Goal: Information Seeking & Learning: Check status

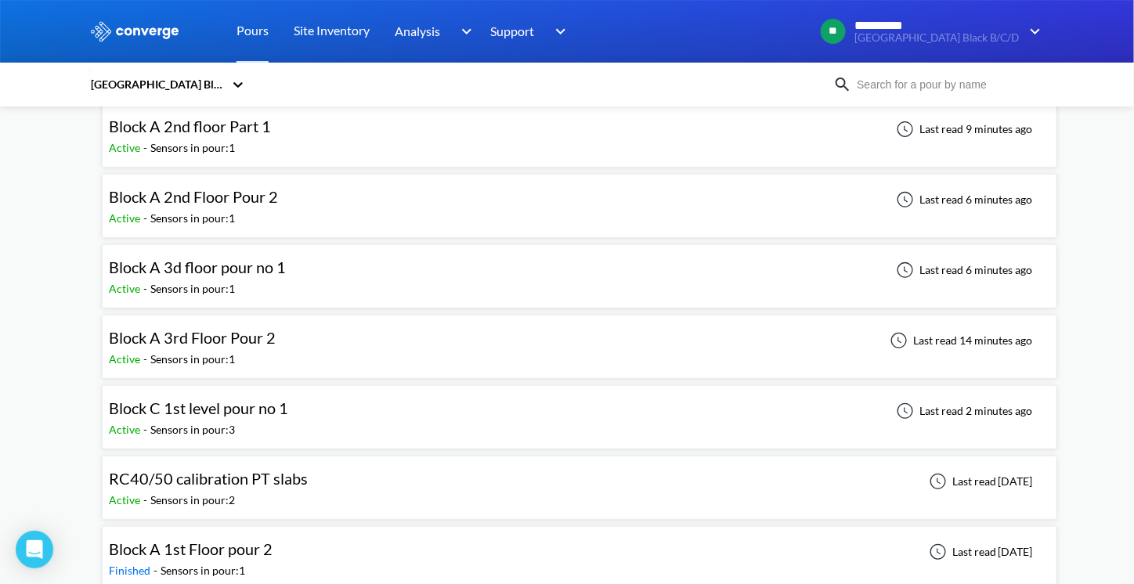
scroll to position [67, 0]
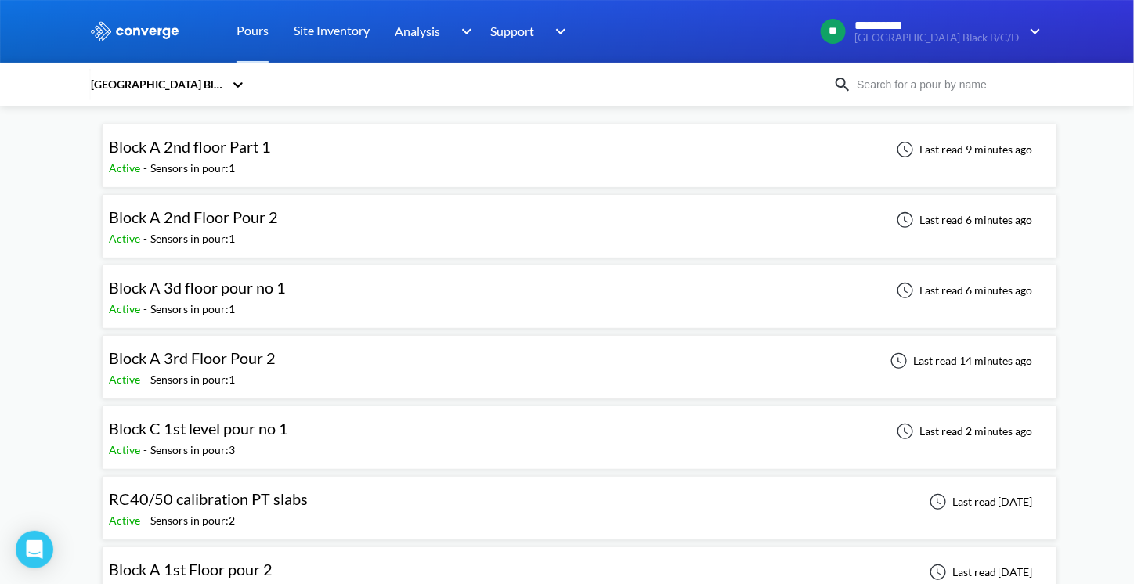
click at [238, 494] on span "RC40/50 calibration PT slabs" at bounding box center [208, 498] width 199 height 19
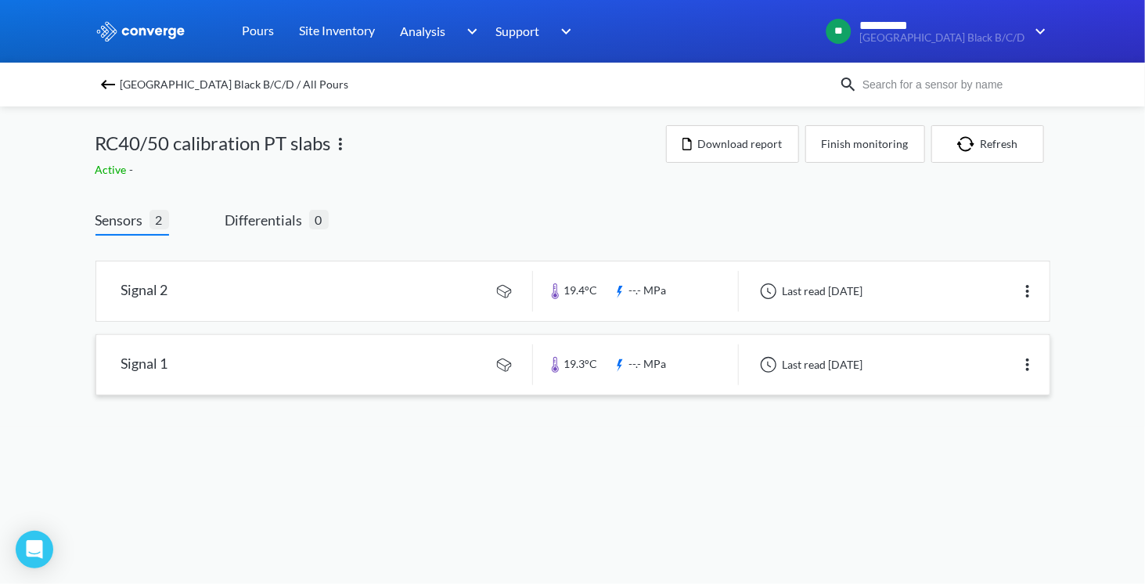
click at [219, 370] on link at bounding box center [573, 364] width 954 height 59
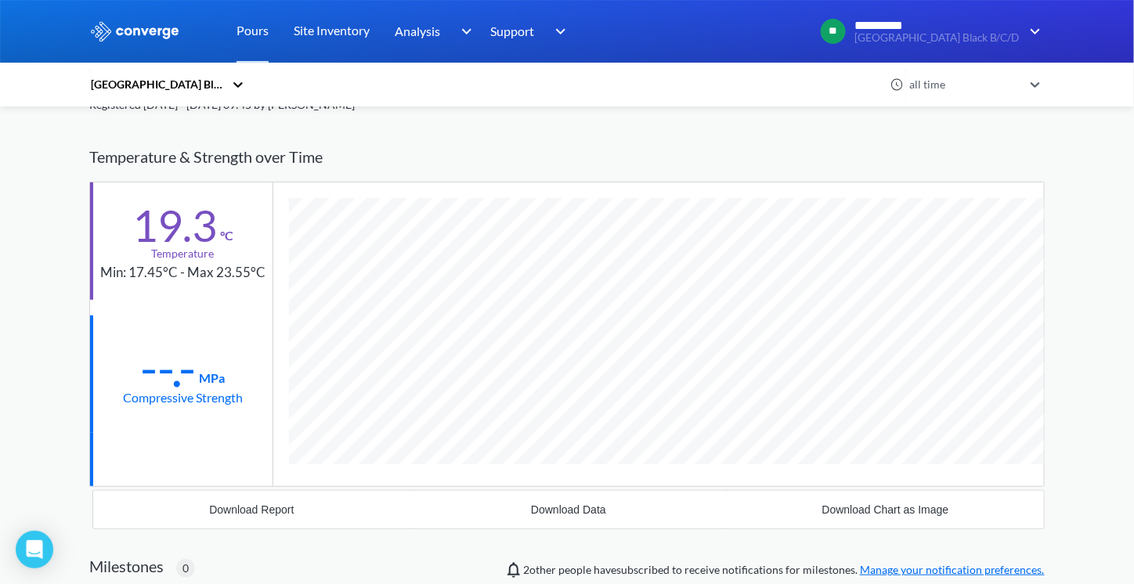
scroll to position [64, 0]
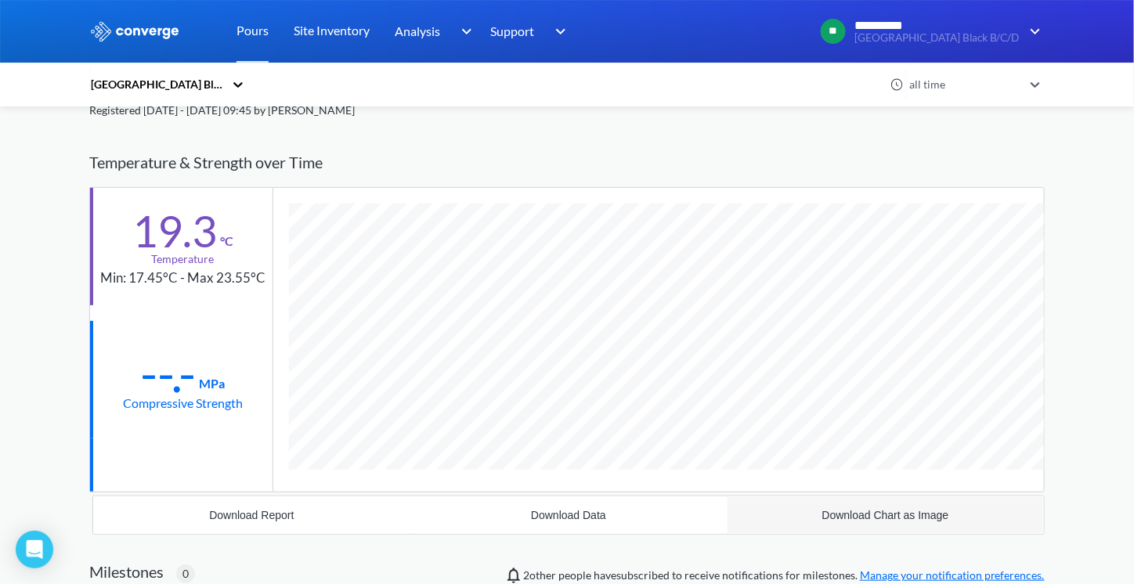
click at [887, 511] on div "Download Chart as Image" at bounding box center [885, 515] width 127 height 13
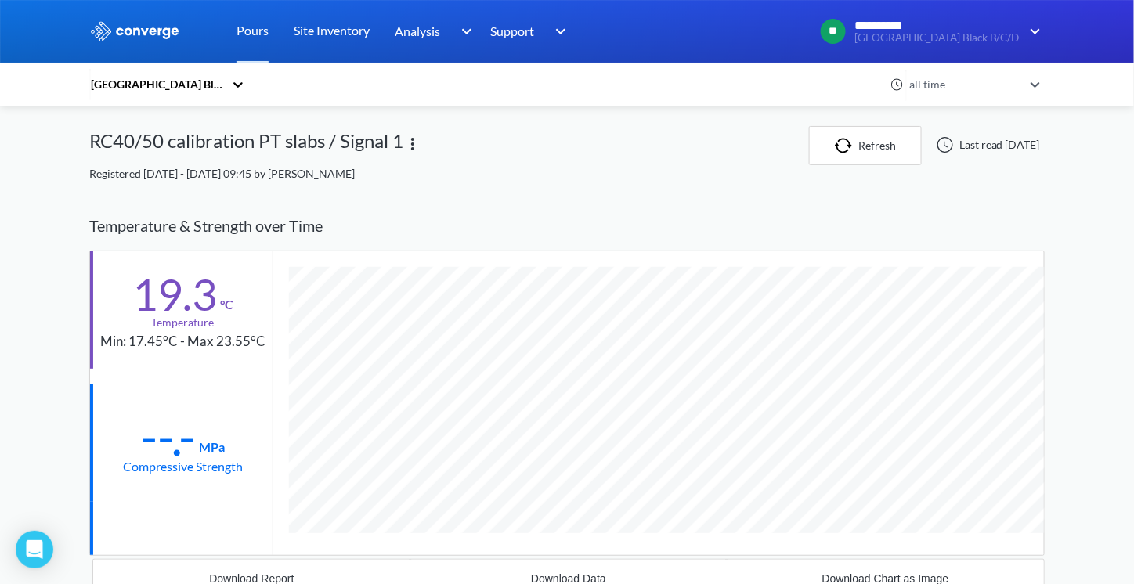
scroll to position [0, 0]
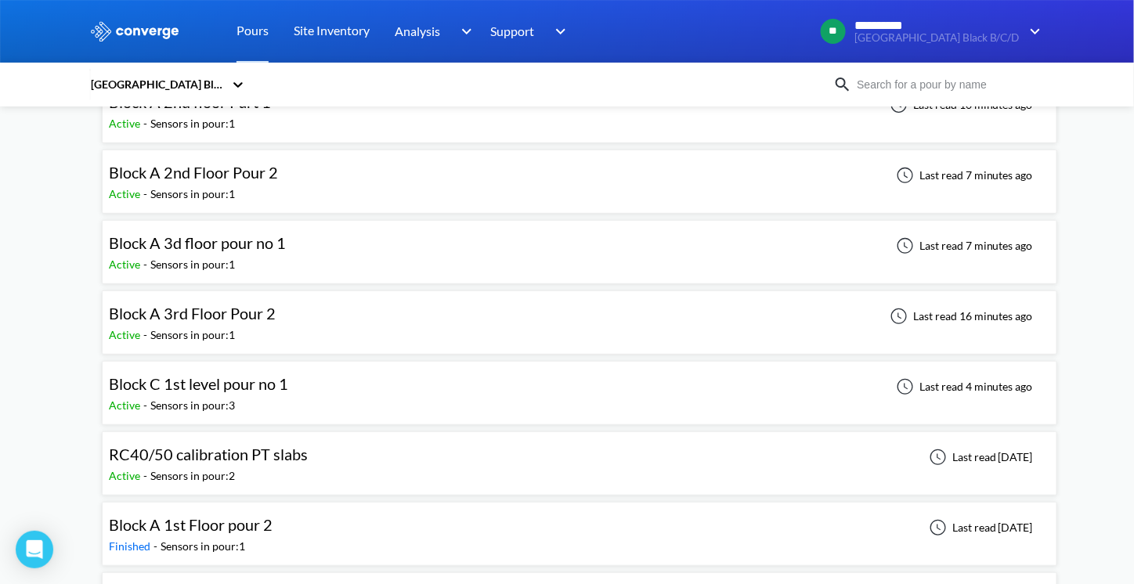
scroll to position [157, 0]
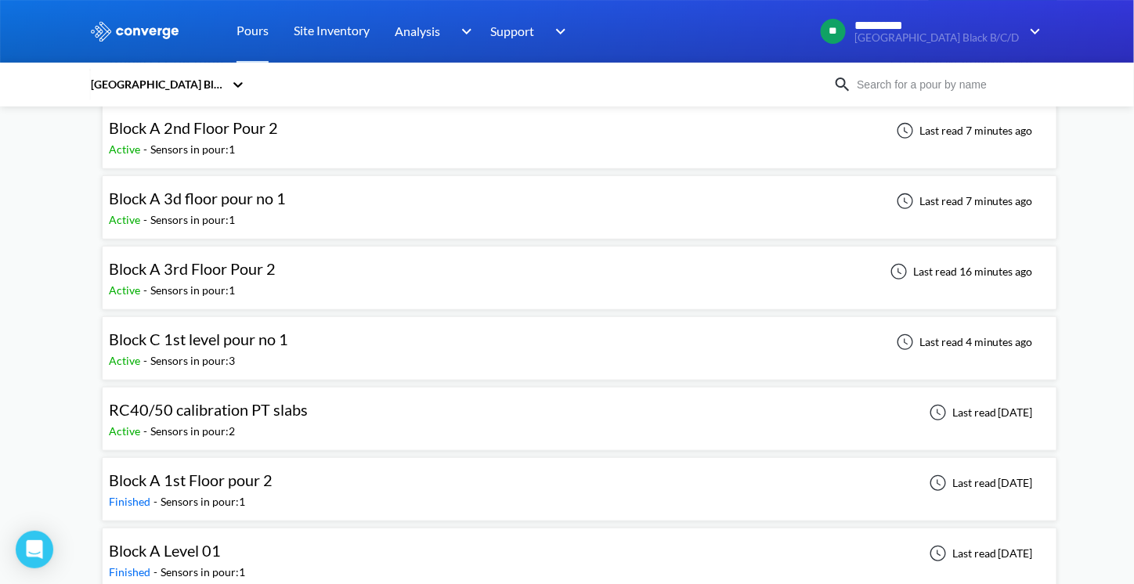
click at [233, 403] on span "RC40/50 calibration PT slabs" at bounding box center [208, 409] width 199 height 19
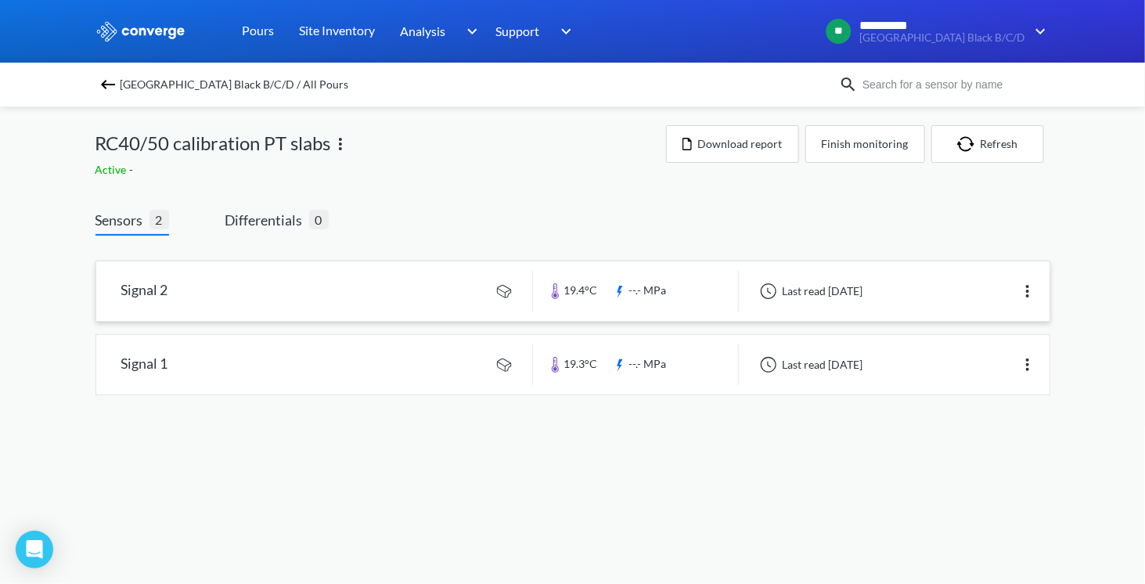
click at [1035, 286] on img at bounding box center [1028, 291] width 19 height 19
click at [997, 289] on div "Edit" at bounding box center [987, 291] width 100 height 30
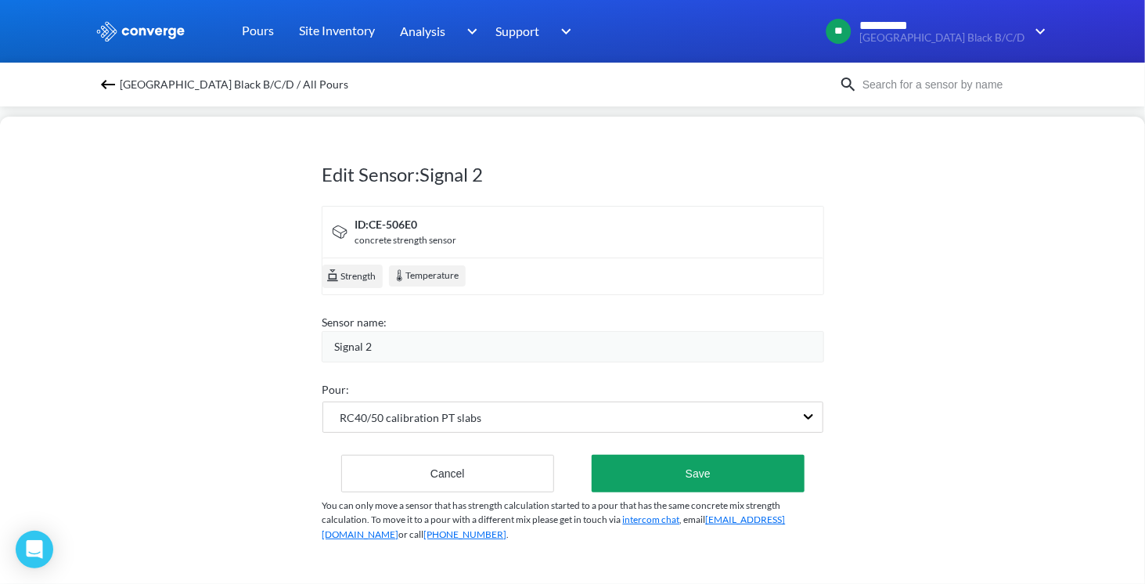
scroll to position [1, 0]
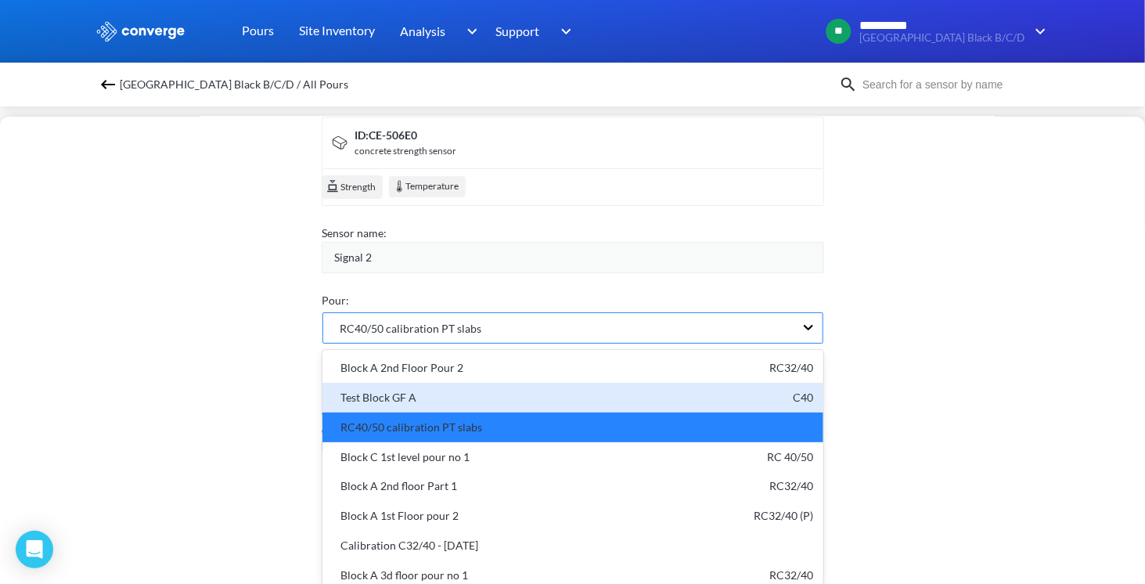
click at [763, 344] on div "option undefined focused, 2 of 11. 11 results available. Use Up and Down to cho…" at bounding box center [573, 327] width 501 height 31
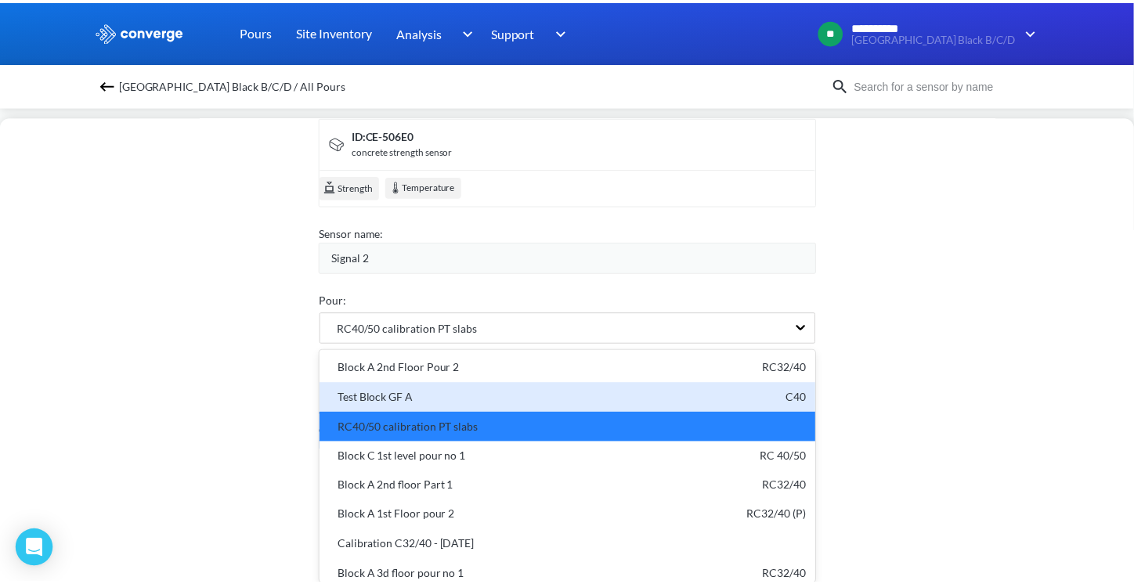
scroll to position [99, 0]
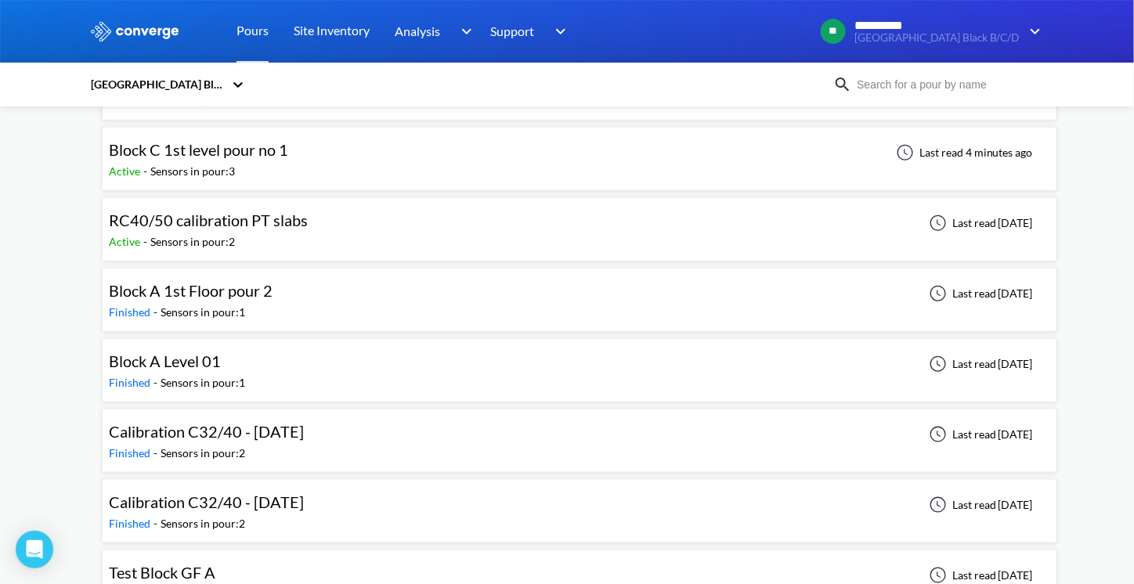
scroll to position [224, 0]
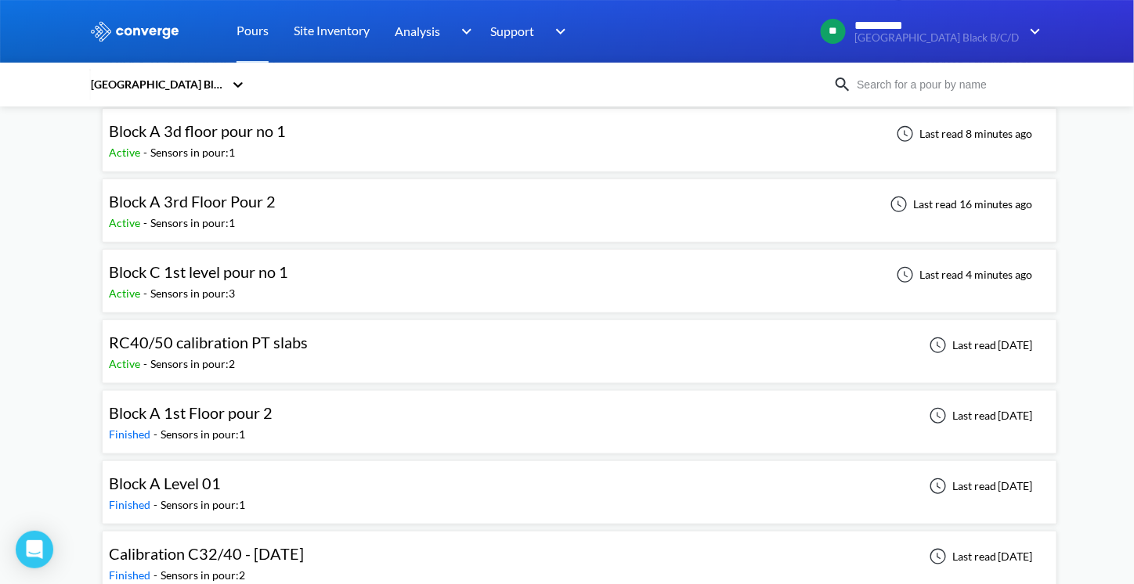
click at [127, 360] on span "Active" at bounding box center [126, 363] width 34 height 13
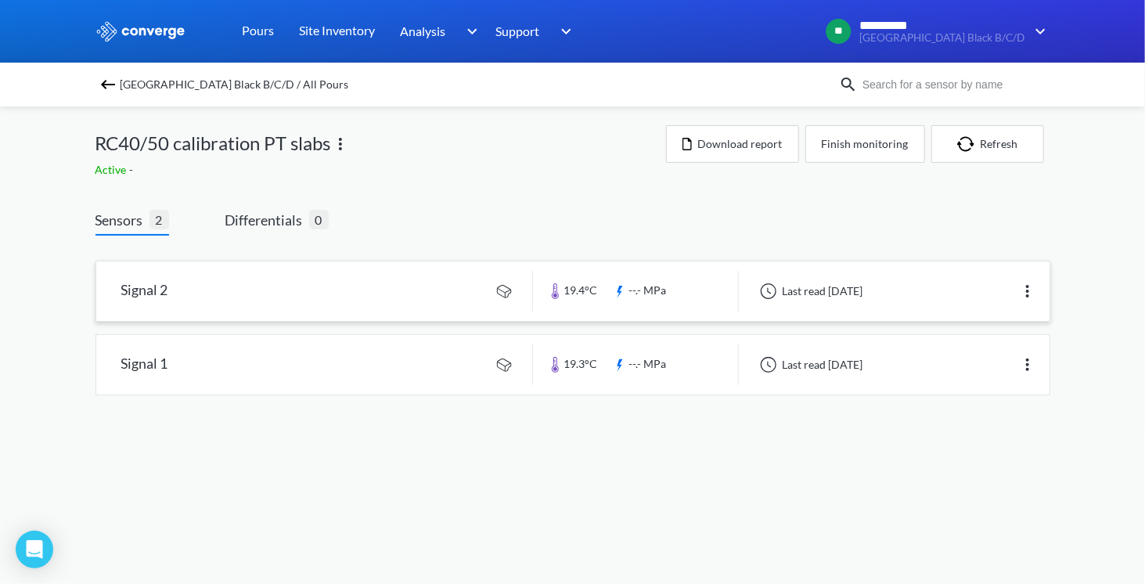
click at [152, 291] on link at bounding box center [573, 290] width 954 height 59
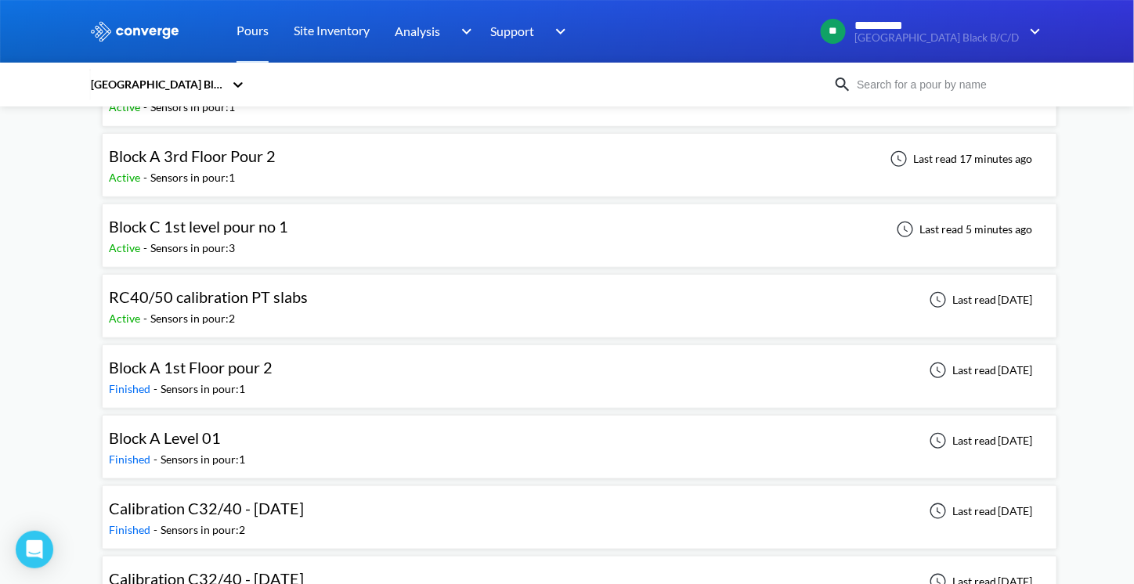
scroll to position [380, 0]
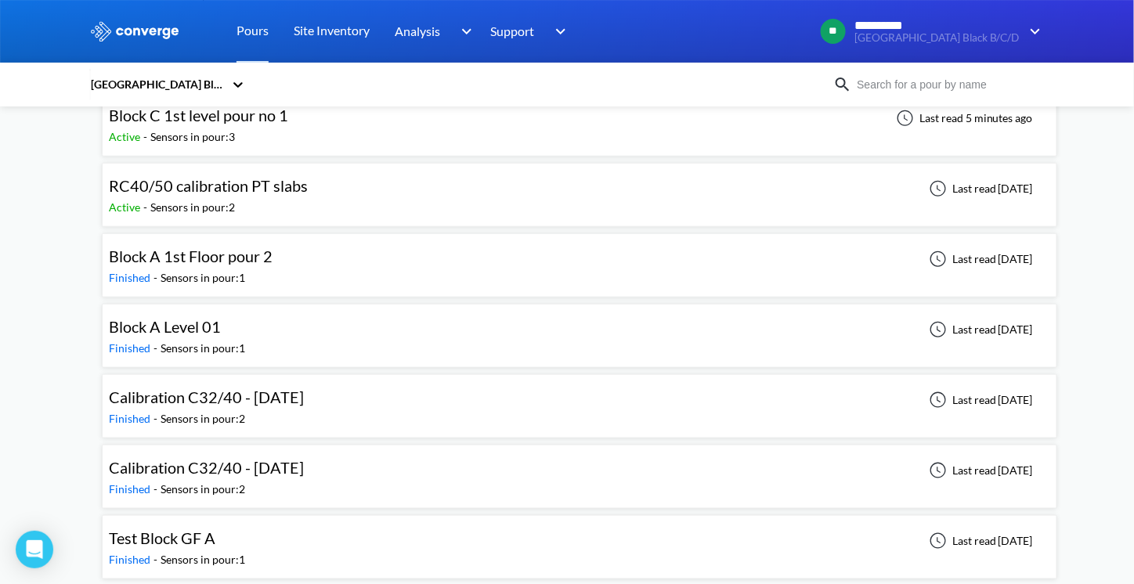
click at [236, 182] on span "RC40/50 calibration PT slabs" at bounding box center [208, 185] width 199 height 19
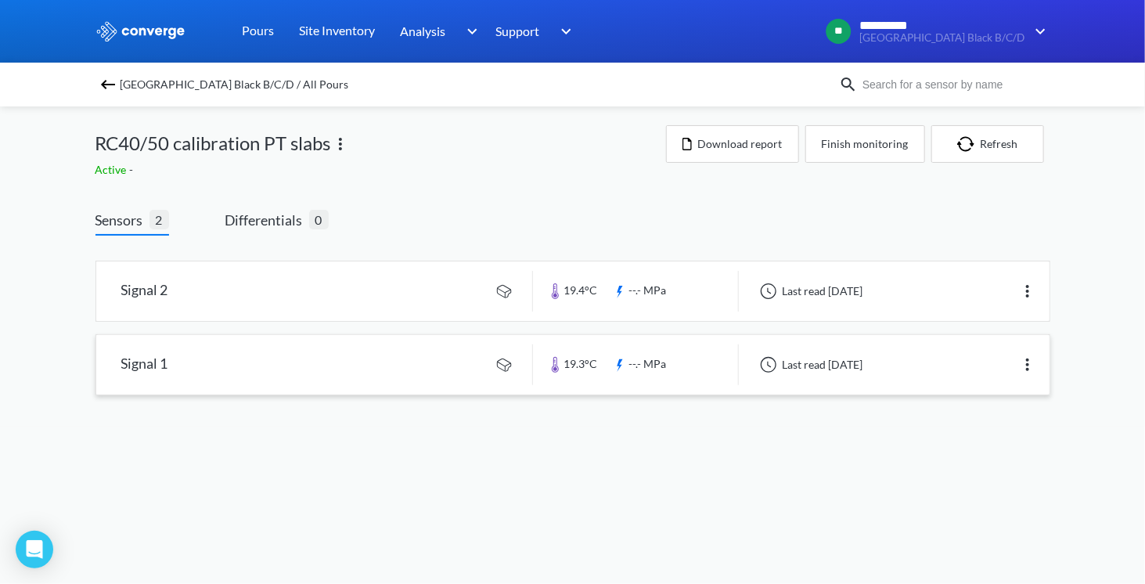
click at [153, 361] on link at bounding box center [573, 364] width 954 height 59
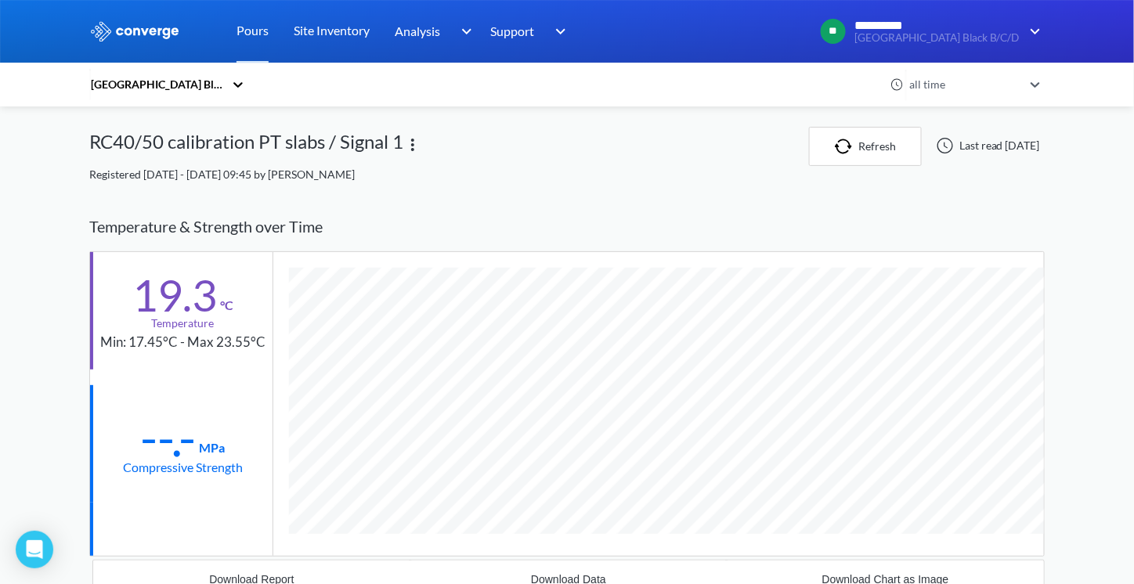
scroll to position [822, 955]
drag, startPoint x: 423, startPoint y: 172, endPoint x: 366, endPoint y: 176, distance: 56.5
click at [366, 176] on div "Registered [DATE] - [DATE] 09:45 by [PERSON_NAME]" at bounding box center [566, 174] width 955 height 17
drag, startPoint x: 357, startPoint y: 229, endPoint x: 354, endPoint y: 220, distance: 9.9
click at [357, 229] on div "Temperature & Strength over Time" at bounding box center [566, 226] width 955 height 49
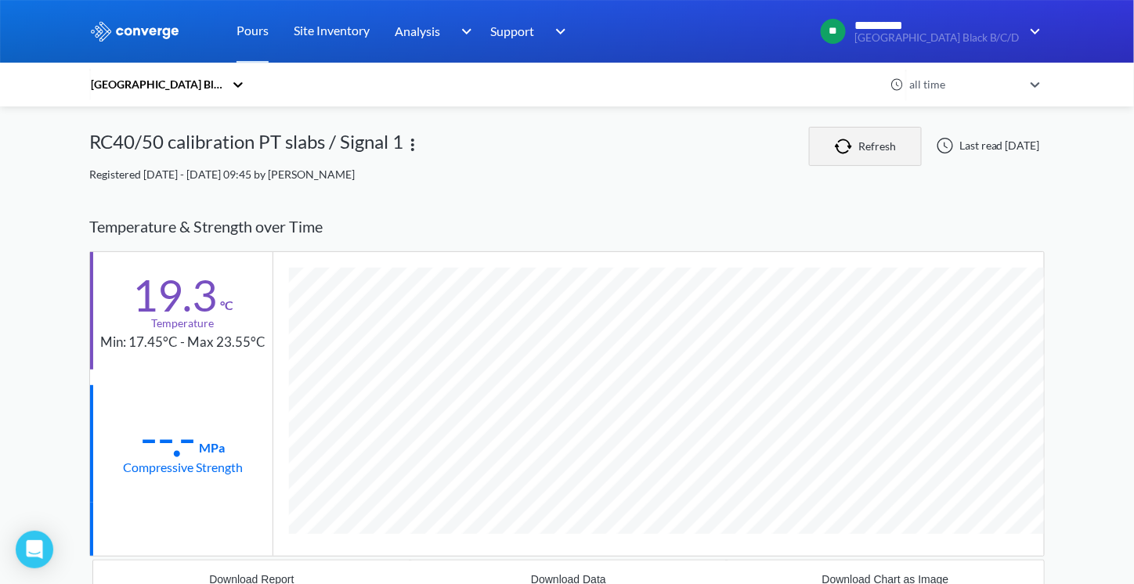
click at [848, 148] on button "Refresh" at bounding box center [865, 146] width 113 height 39
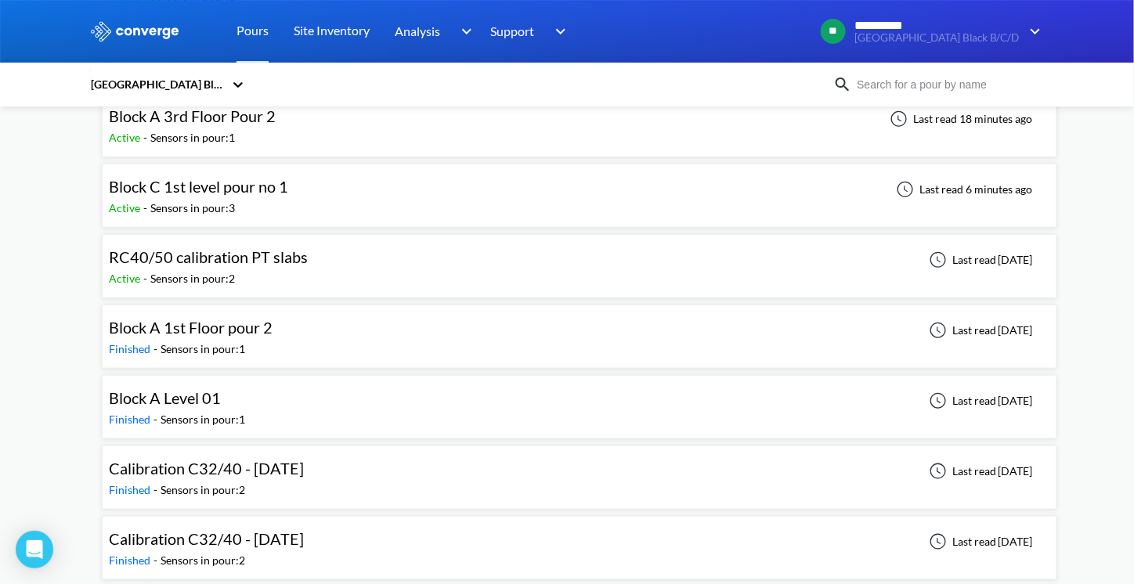
scroll to position [313, 0]
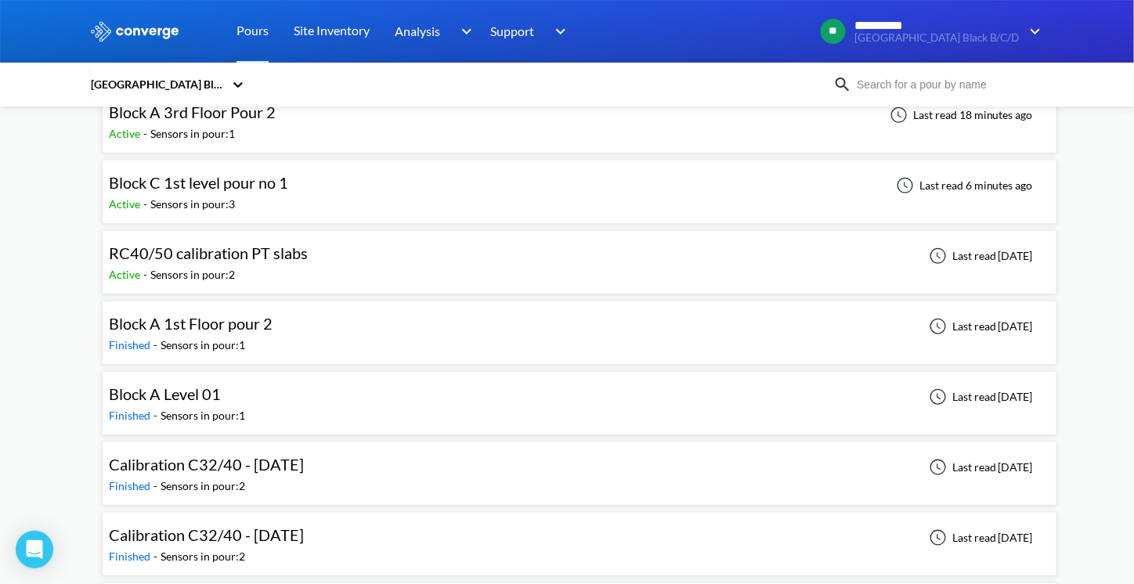
click at [442, 247] on div "RC40/50 calibration PT slabs Active - Sensors in pour: 2 Last read [DATE]" at bounding box center [579, 262] width 941 height 50
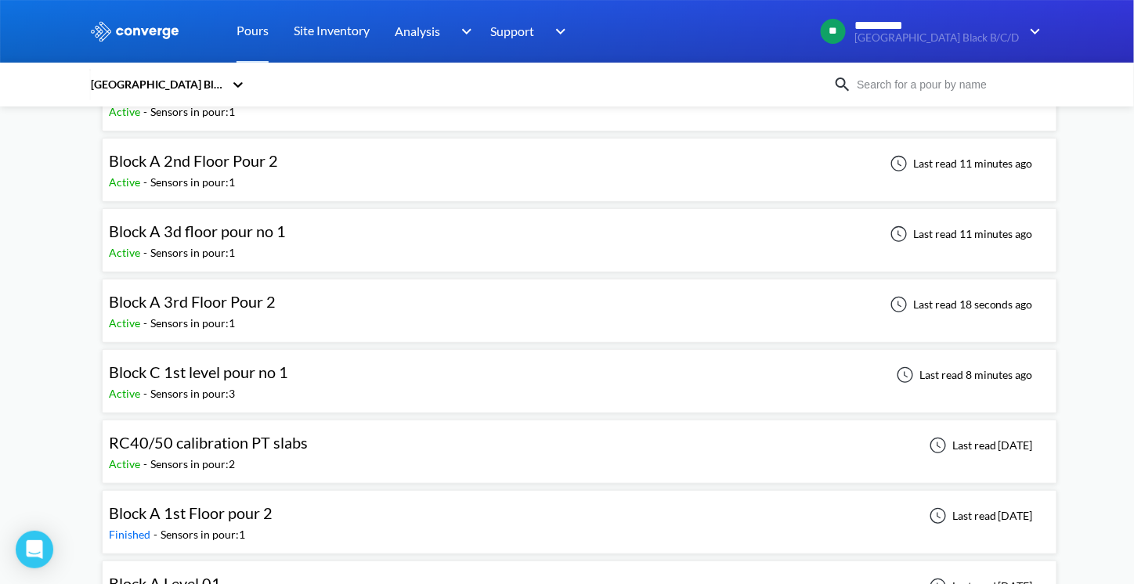
scroll to position [380, 0]
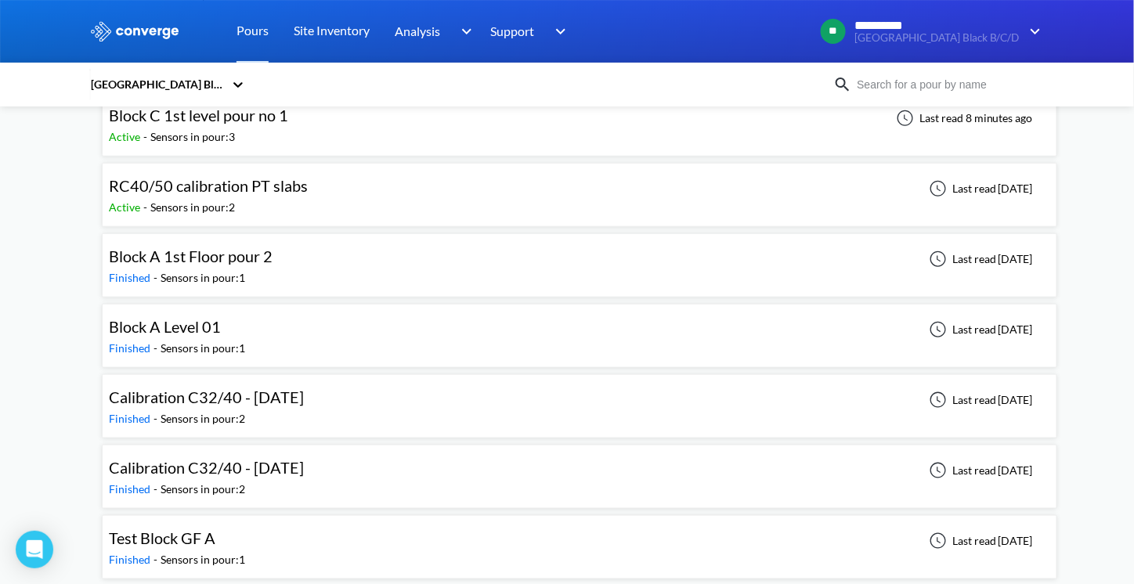
click at [367, 189] on div "RC40/50 calibration PT slabs Active - Sensors in pour: 2 Last read [DATE]" at bounding box center [579, 195] width 941 height 50
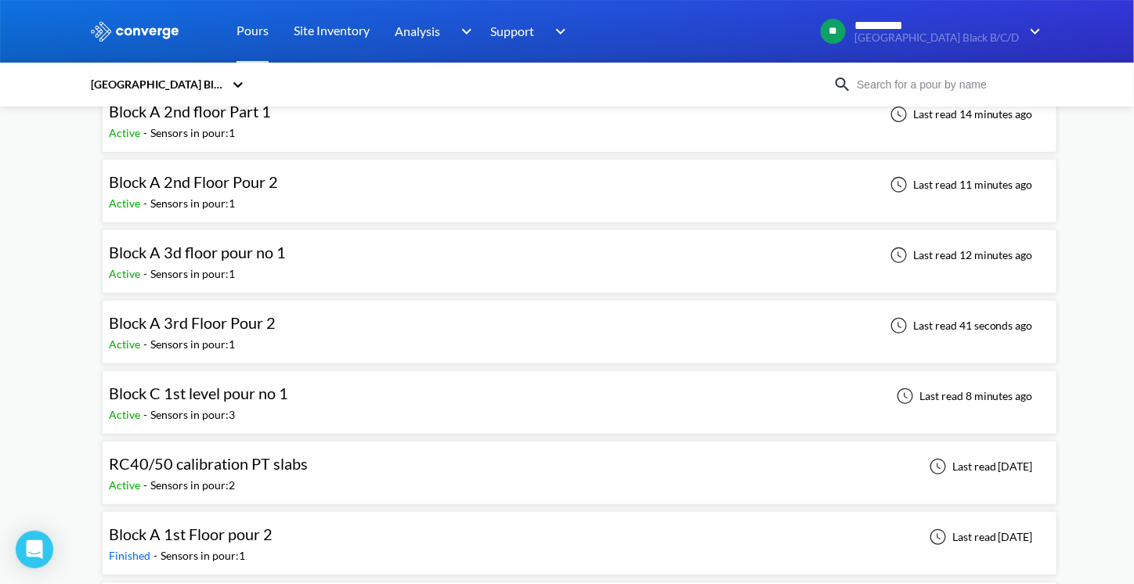
scroll to position [67, 0]
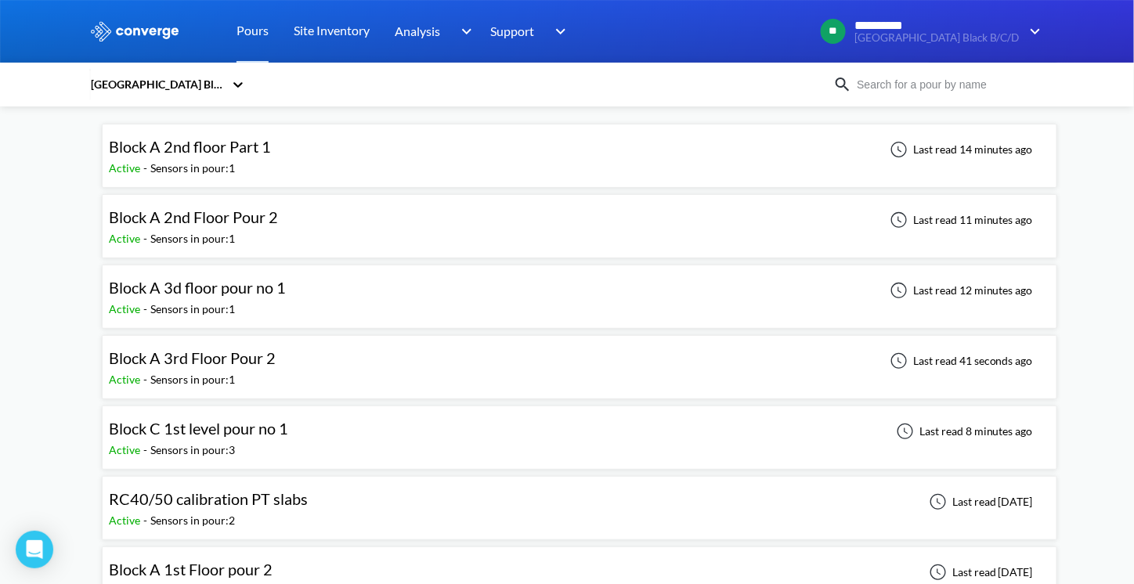
click at [205, 430] on span "Block C 1st level pour no 1" at bounding box center [198, 428] width 179 height 19
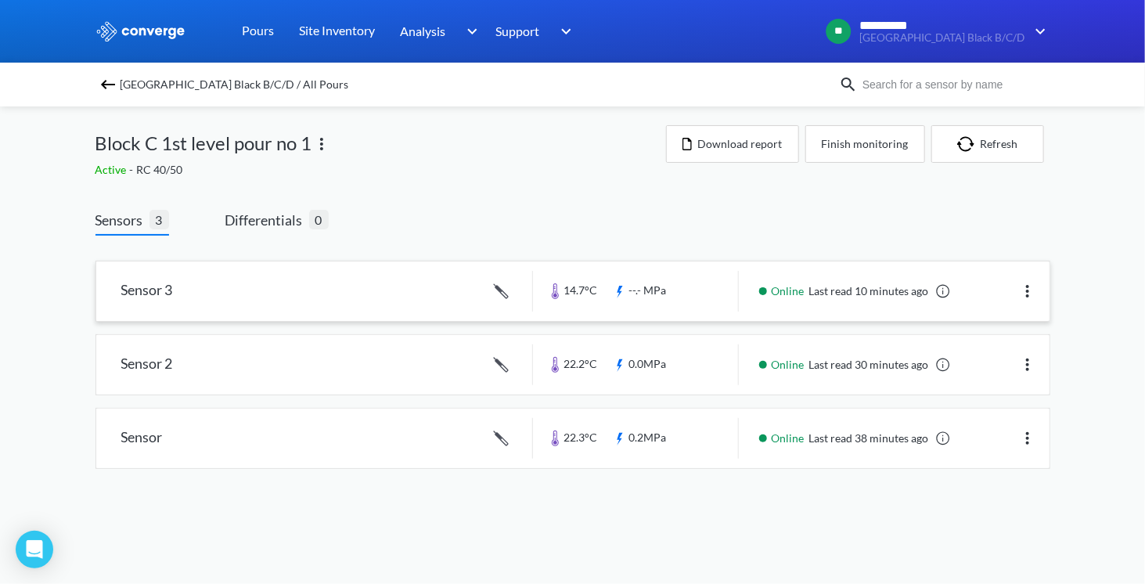
click at [512, 290] on link at bounding box center [573, 290] width 954 height 59
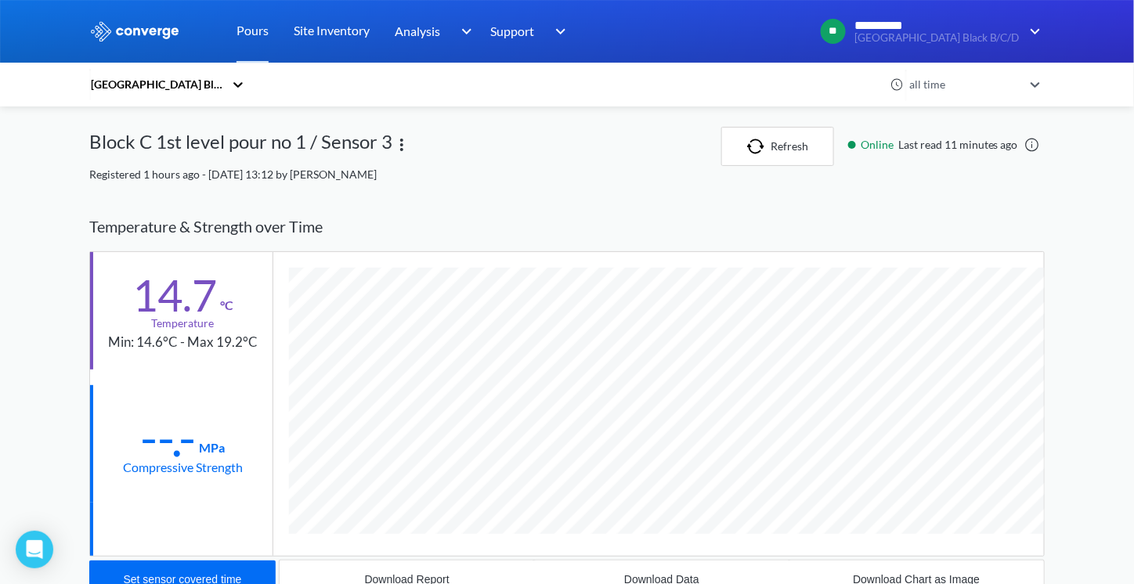
scroll to position [828, 955]
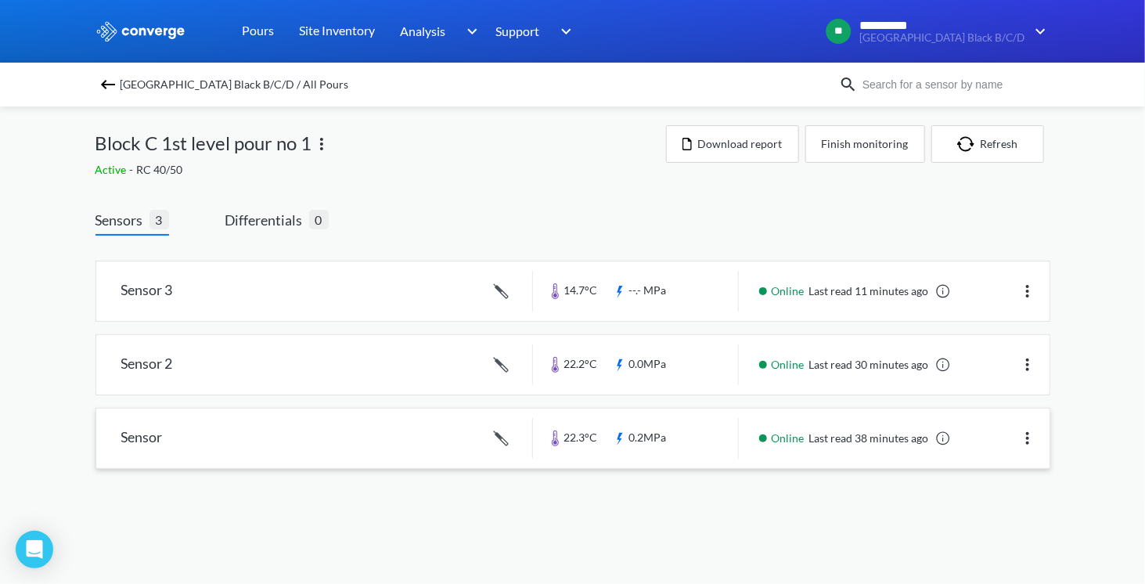
click at [514, 439] on link at bounding box center [573, 438] width 954 height 59
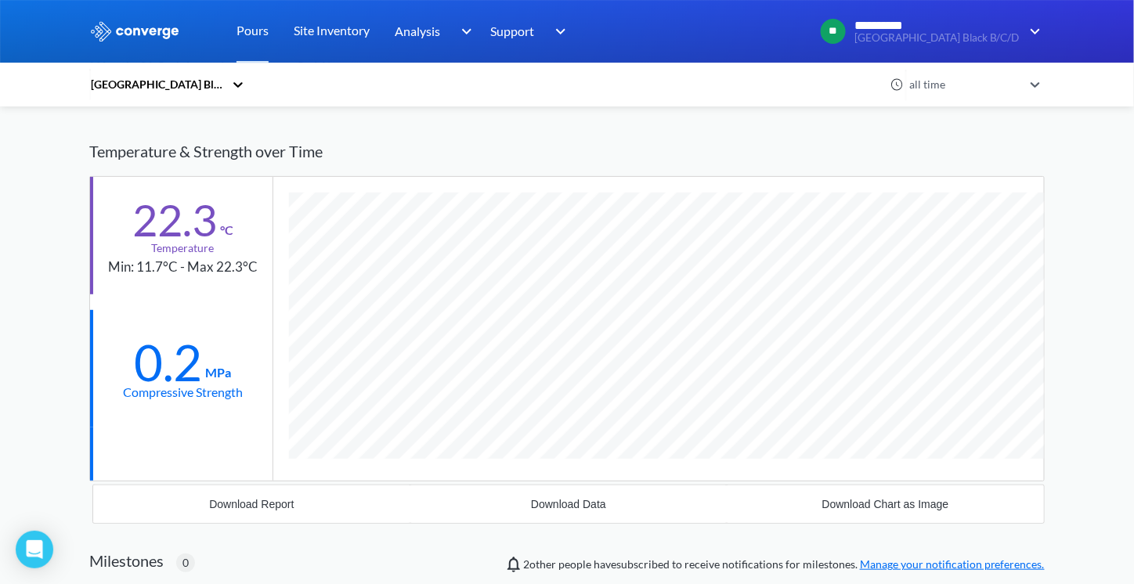
scroll to position [78, 0]
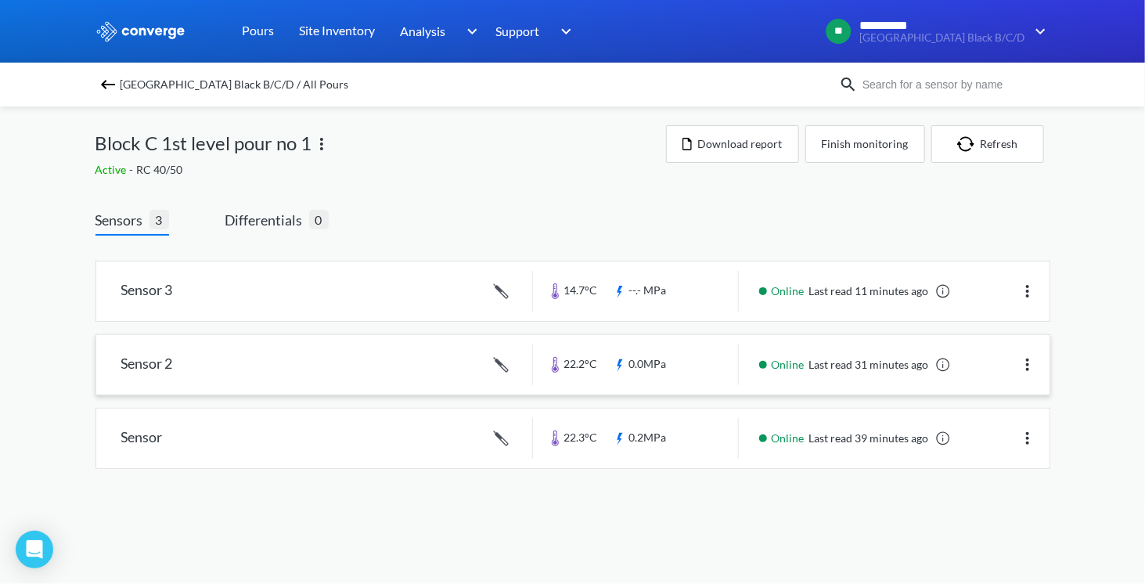
click at [559, 355] on link at bounding box center [573, 364] width 954 height 59
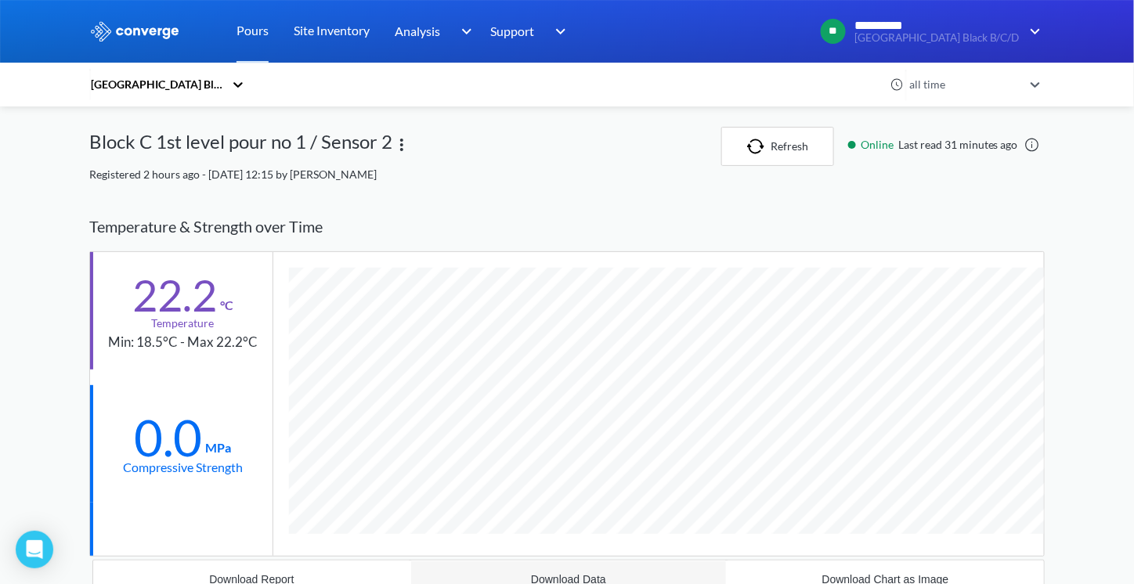
scroll to position [996, 955]
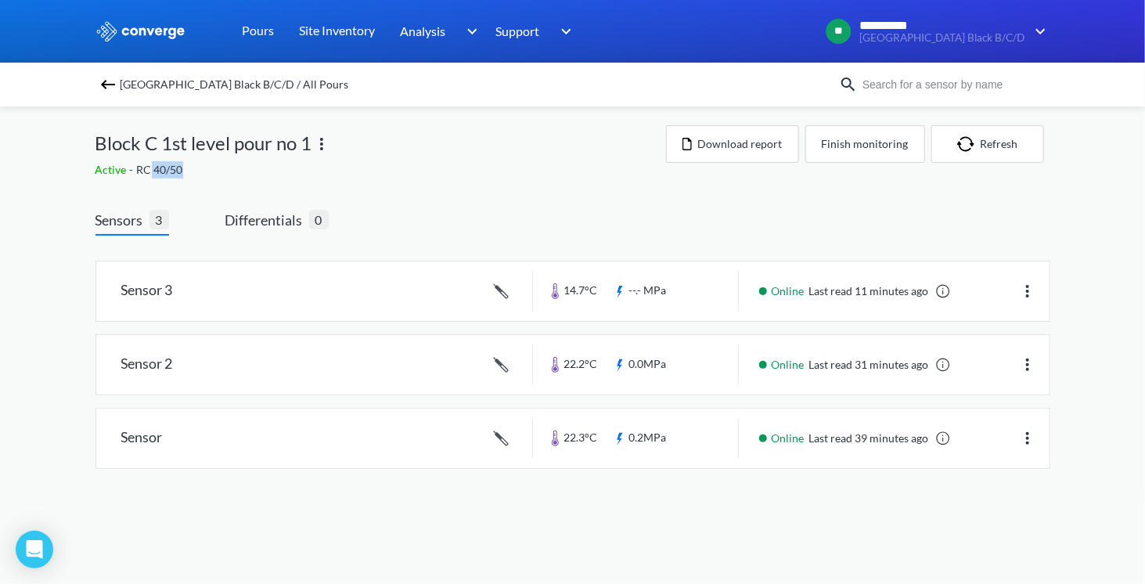
drag, startPoint x: 153, startPoint y: 168, endPoint x: 298, endPoint y: 171, distance: 144.9
click at [298, 171] on div "Active - RC 40/50" at bounding box center [381, 169] width 571 height 17
click at [1031, 436] on img at bounding box center [1028, 438] width 19 height 19
drag, startPoint x: 271, startPoint y: 507, endPoint x: 231, endPoint y: 397, distance: 117.4
click at [271, 503] on body "**********" at bounding box center [572, 292] width 1145 height 584
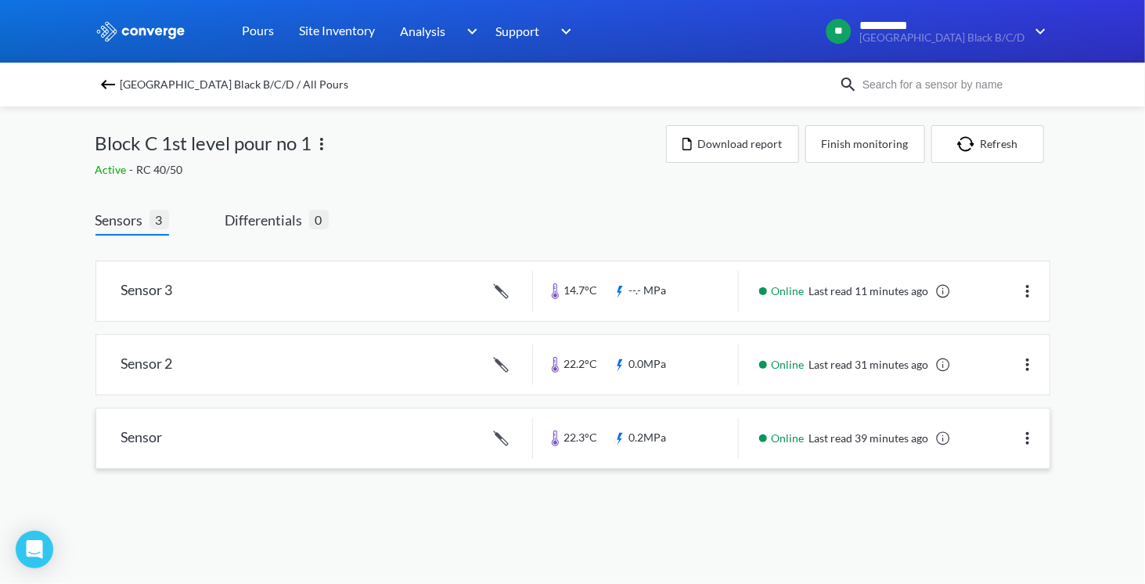
click at [375, 430] on link at bounding box center [573, 438] width 954 height 59
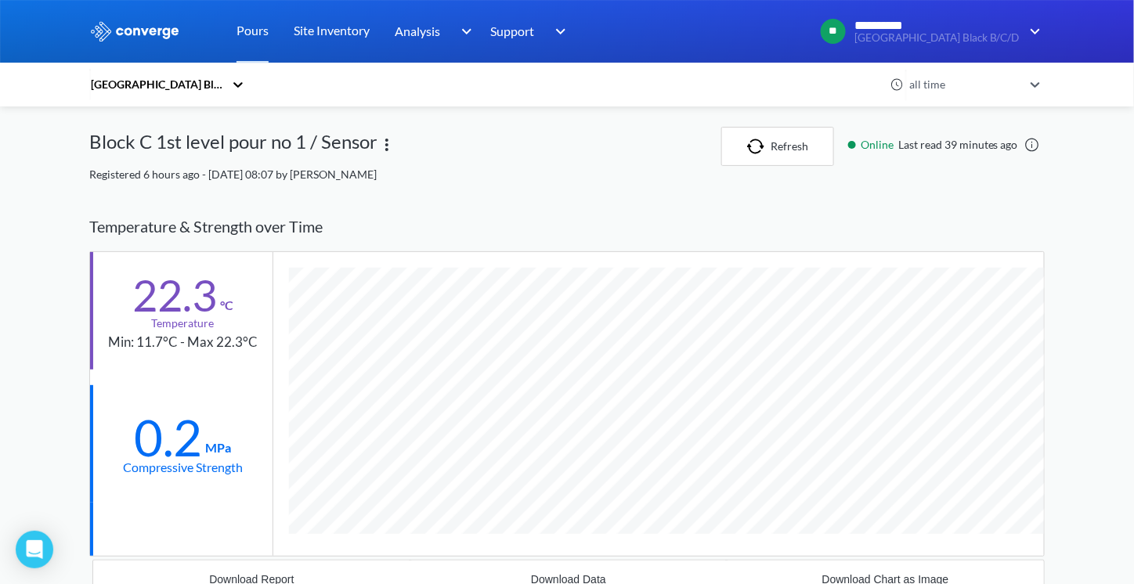
scroll to position [996, 955]
click at [389, 142] on img at bounding box center [386, 144] width 19 height 19
click at [330, 142] on div "Edit" at bounding box center [346, 145] width 100 height 30
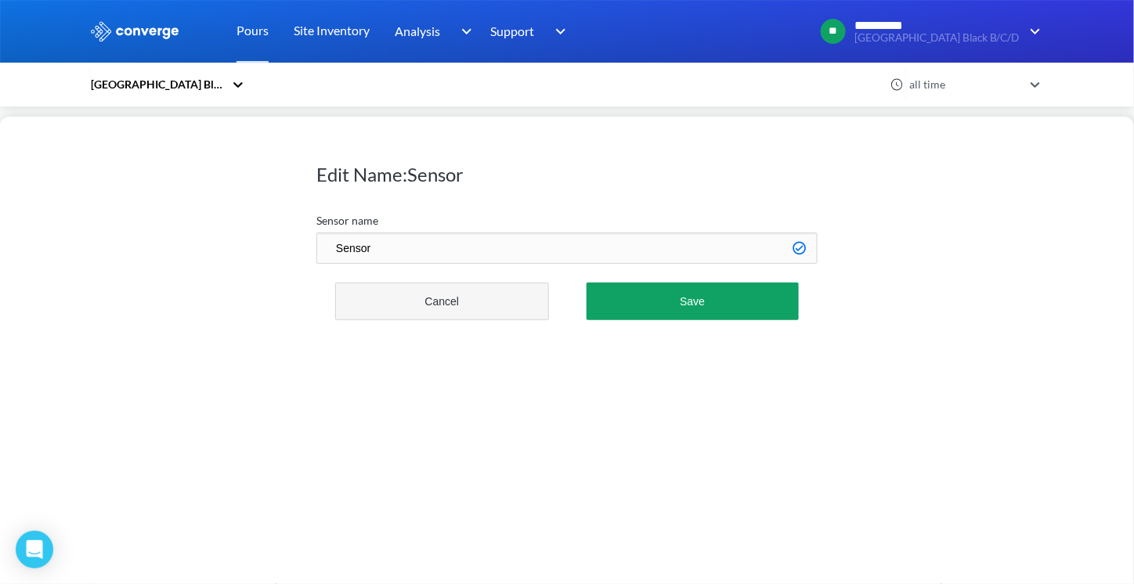
click at [457, 305] on button "Cancel" at bounding box center [442, 302] width 214 height 38
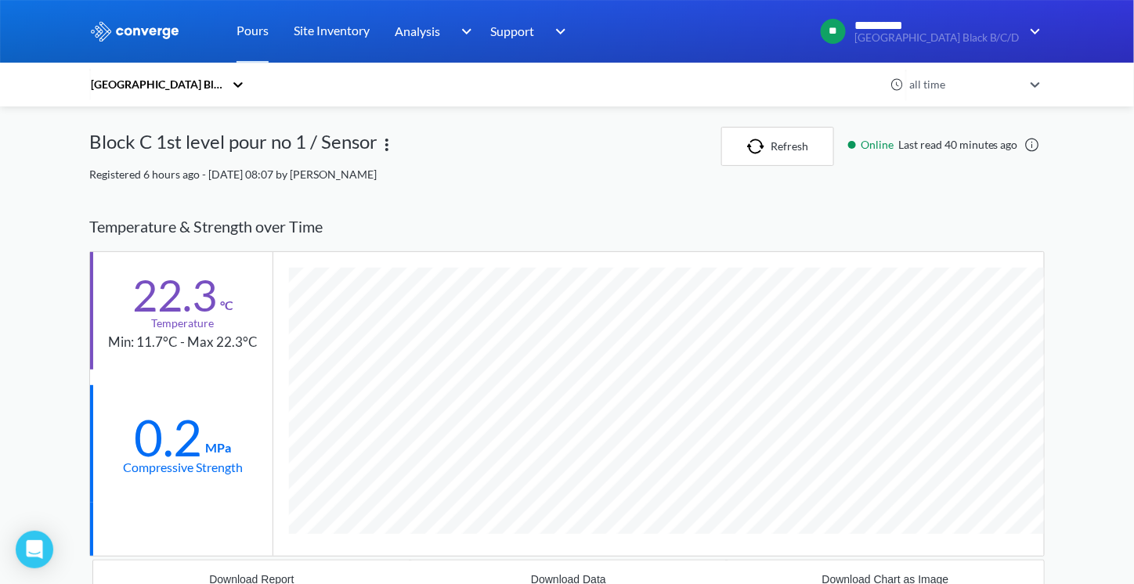
click at [321, 203] on div "Temperature & Strength over Time" at bounding box center [566, 226] width 955 height 49
click at [326, 178] on span "Registered 6 hours ago - [DATE] 08:07 by [PERSON_NAME]" at bounding box center [232, 174] width 287 height 13
drag, startPoint x: 434, startPoint y: 179, endPoint x: 369, endPoint y: 165, distance: 67.3
click at [369, 166] on div "Registered 6 hours ago - [DATE] 08:07 by [PERSON_NAME]" at bounding box center [566, 174] width 955 height 17
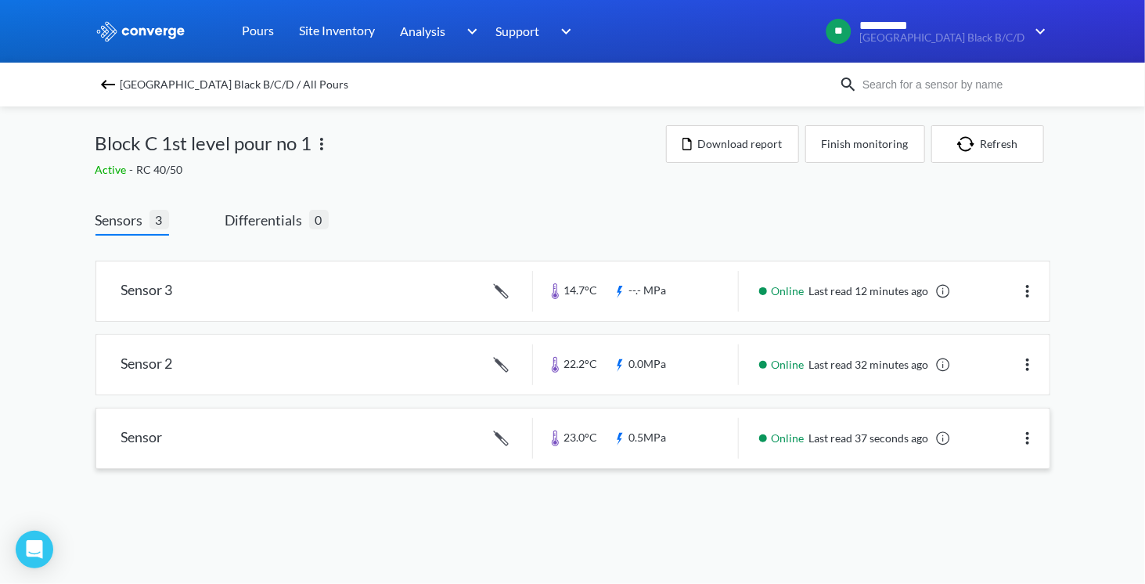
click at [686, 433] on link at bounding box center [573, 438] width 954 height 59
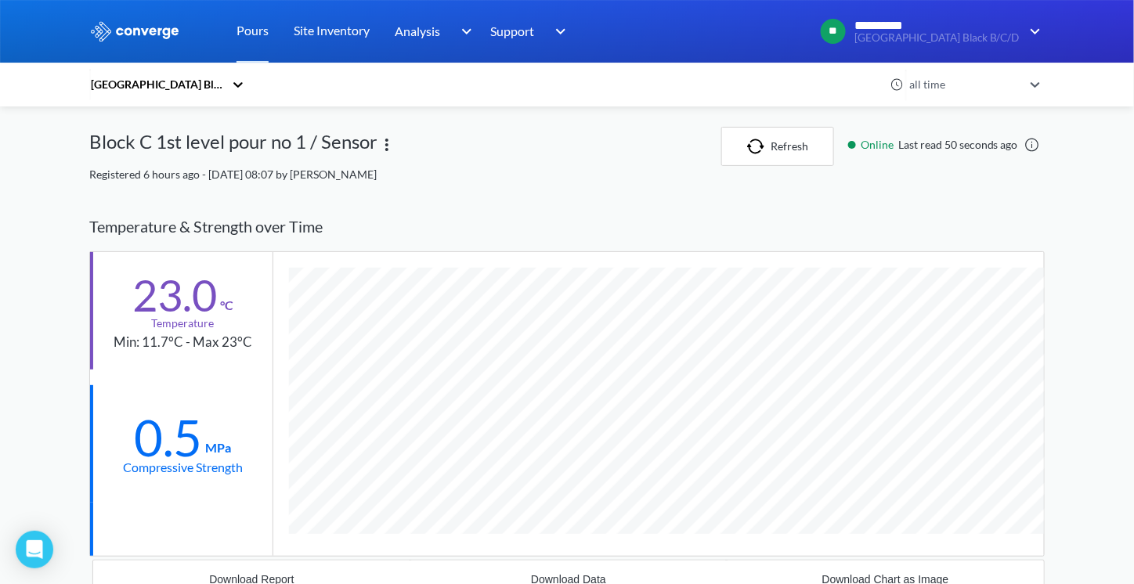
scroll to position [996, 955]
click at [853, 225] on div "Temperature & Strength over Time" at bounding box center [566, 226] width 955 height 49
click at [618, 226] on div "Temperature & Strength over Time" at bounding box center [566, 226] width 955 height 49
click at [869, 203] on div "Temperature & Strength over Time" at bounding box center [566, 226] width 955 height 49
